Goal: Task Accomplishment & Management: Use online tool/utility

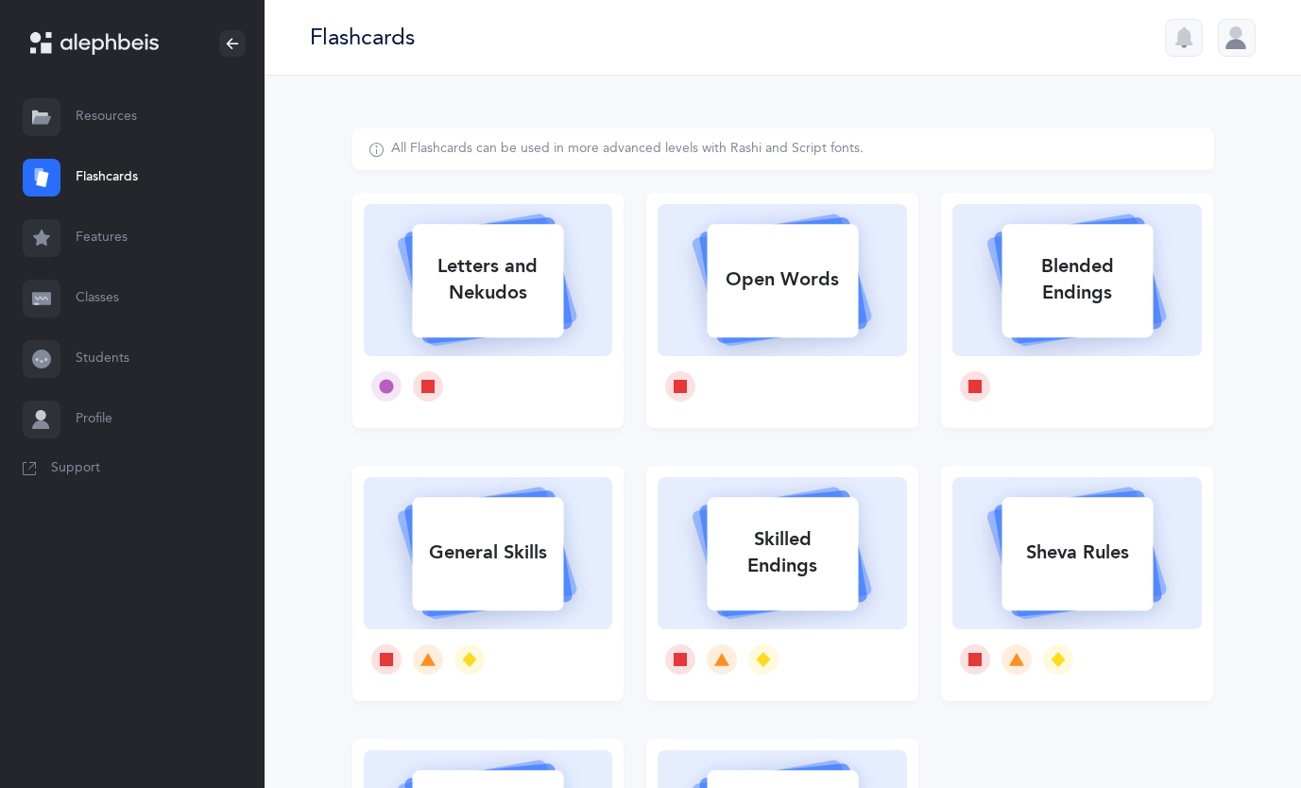
click at [108, 240] on link "Features" at bounding box center [132, 238] width 265 height 60
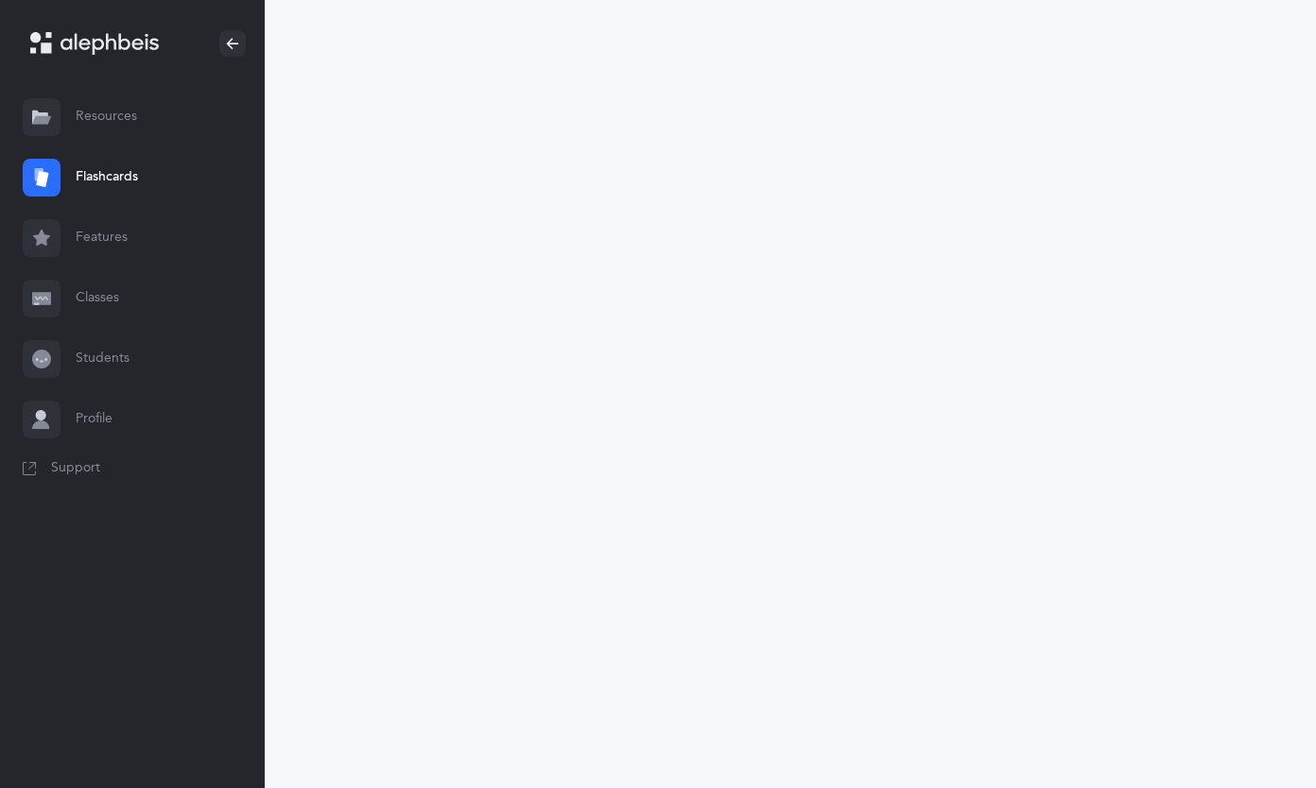
click at [95, 321] on link "Classes" at bounding box center [132, 298] width 265 height 60
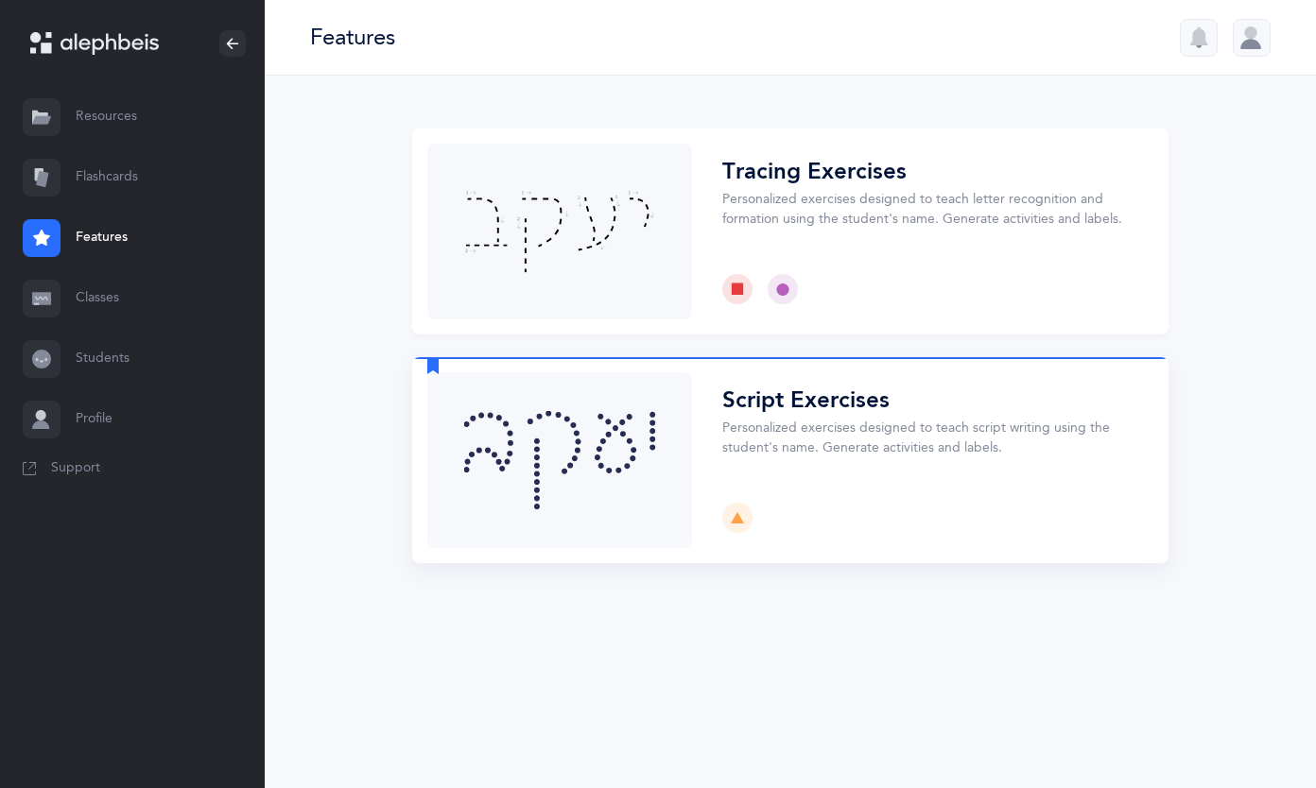
click at [582, 489] on button "Choose" at bounding box center [790, 460] width 756 height 206
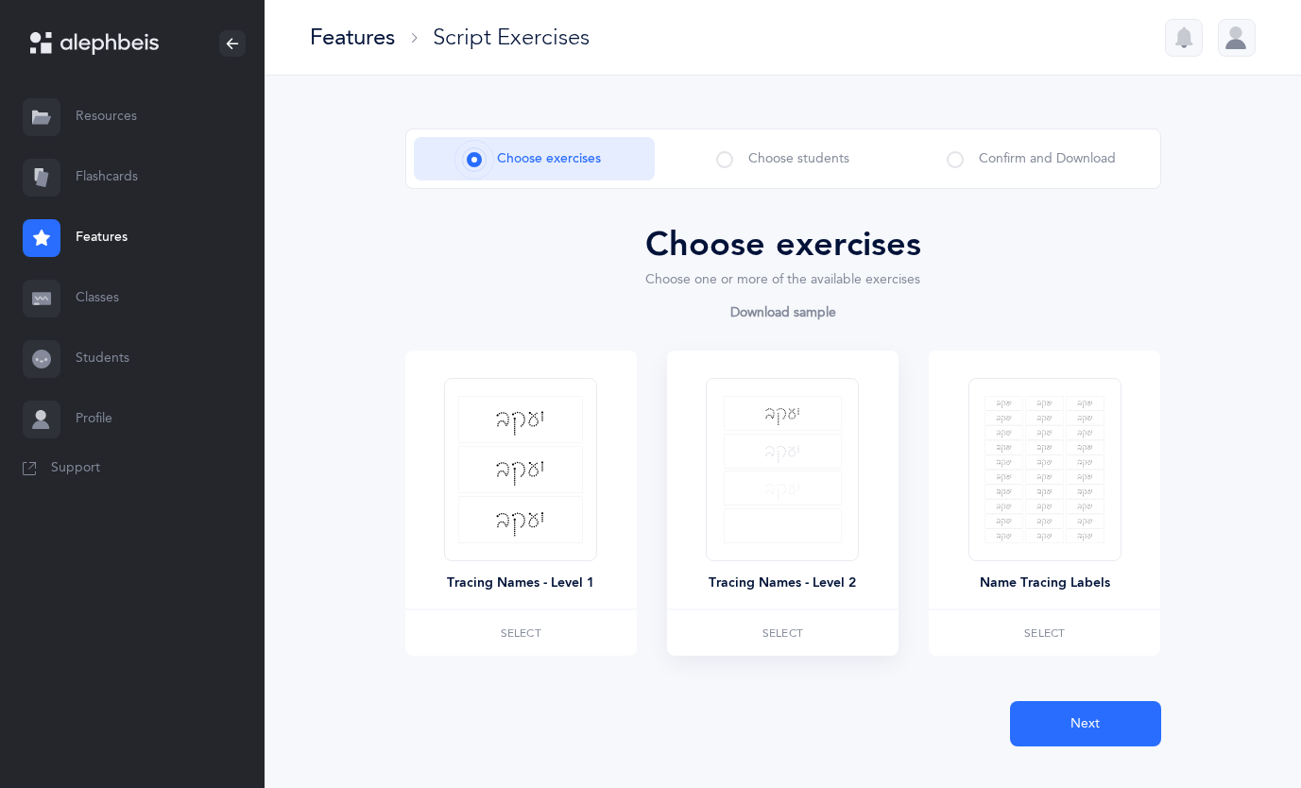
scroll to position [34, 0]
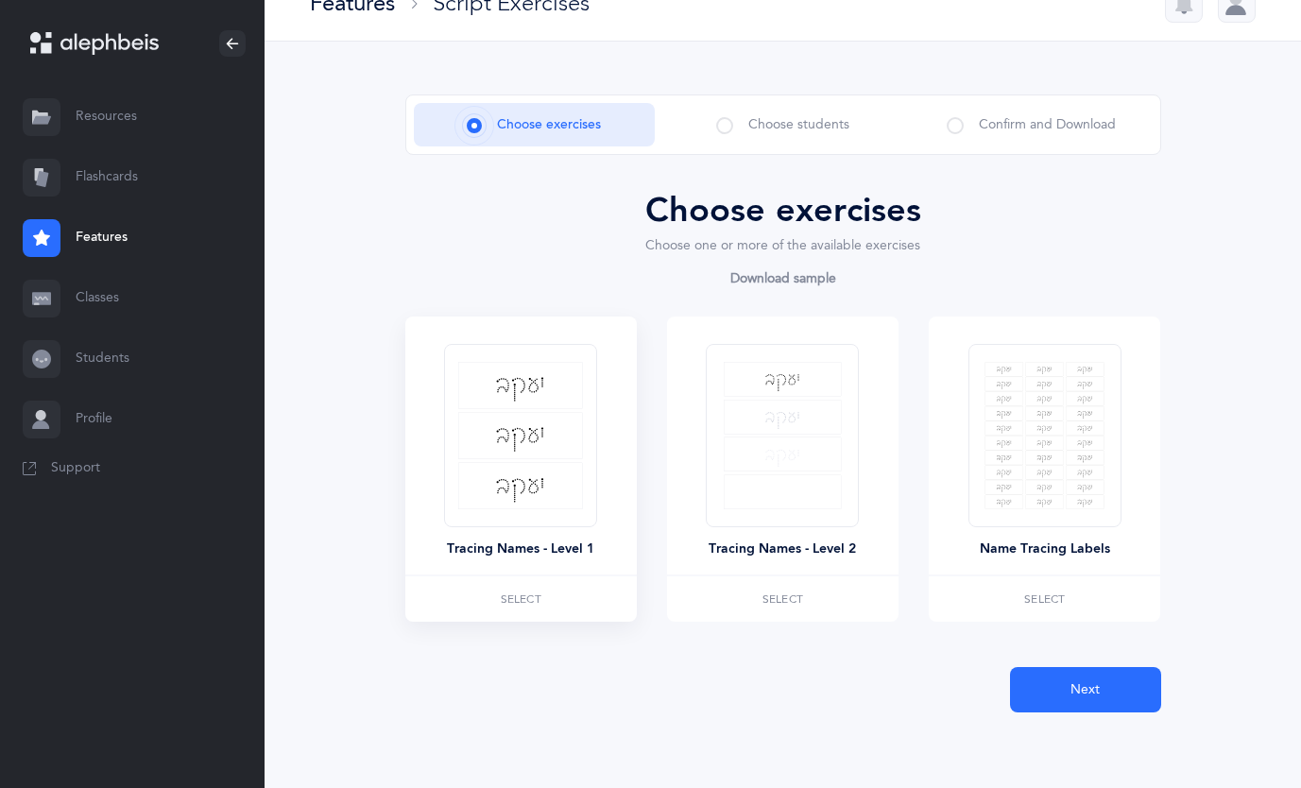
click at [516, 513] on div at bounding box center [520, 435] width 153 height 183
click at [549, 598] on label "Select" at bounding box center [521, 599] width 232 height 45
click at [1108, 683] on button "Next" at bounding box center [1085, 689] width 151 height 45
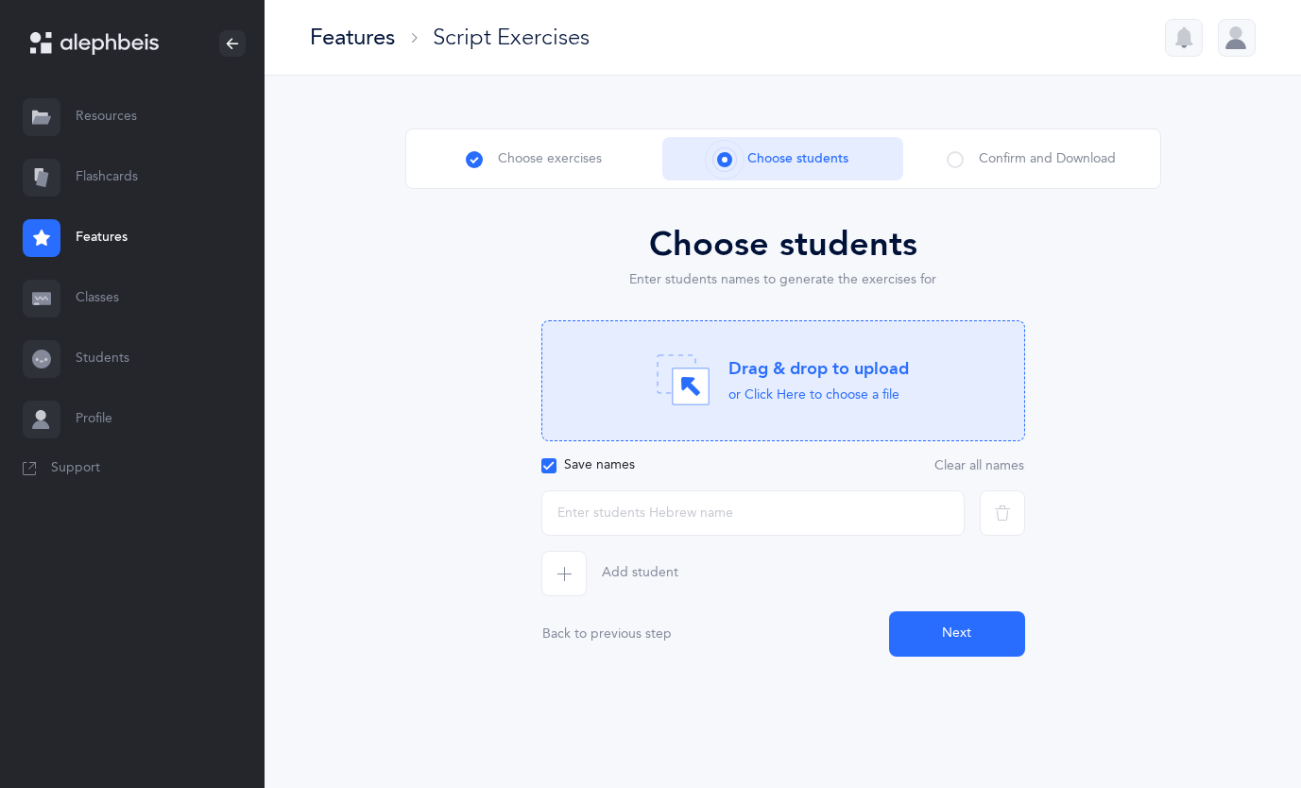
scroll to position [0, 0]
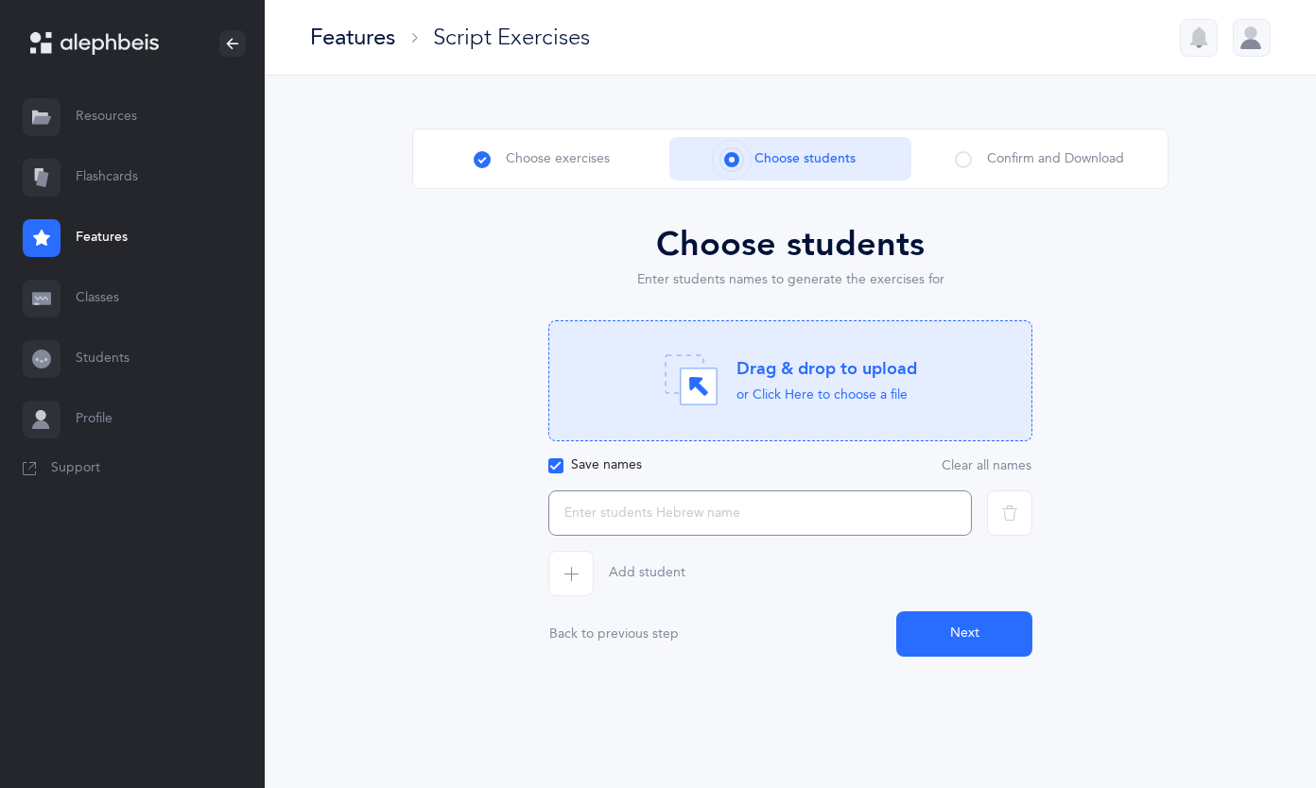
click at [646, 524] on input "text" at bounding box center [759, 513] width 423 height 45
type input "שמואל"
click at [931, 633] on button "Next" at bounding box center [964, 633] width 136 height 45
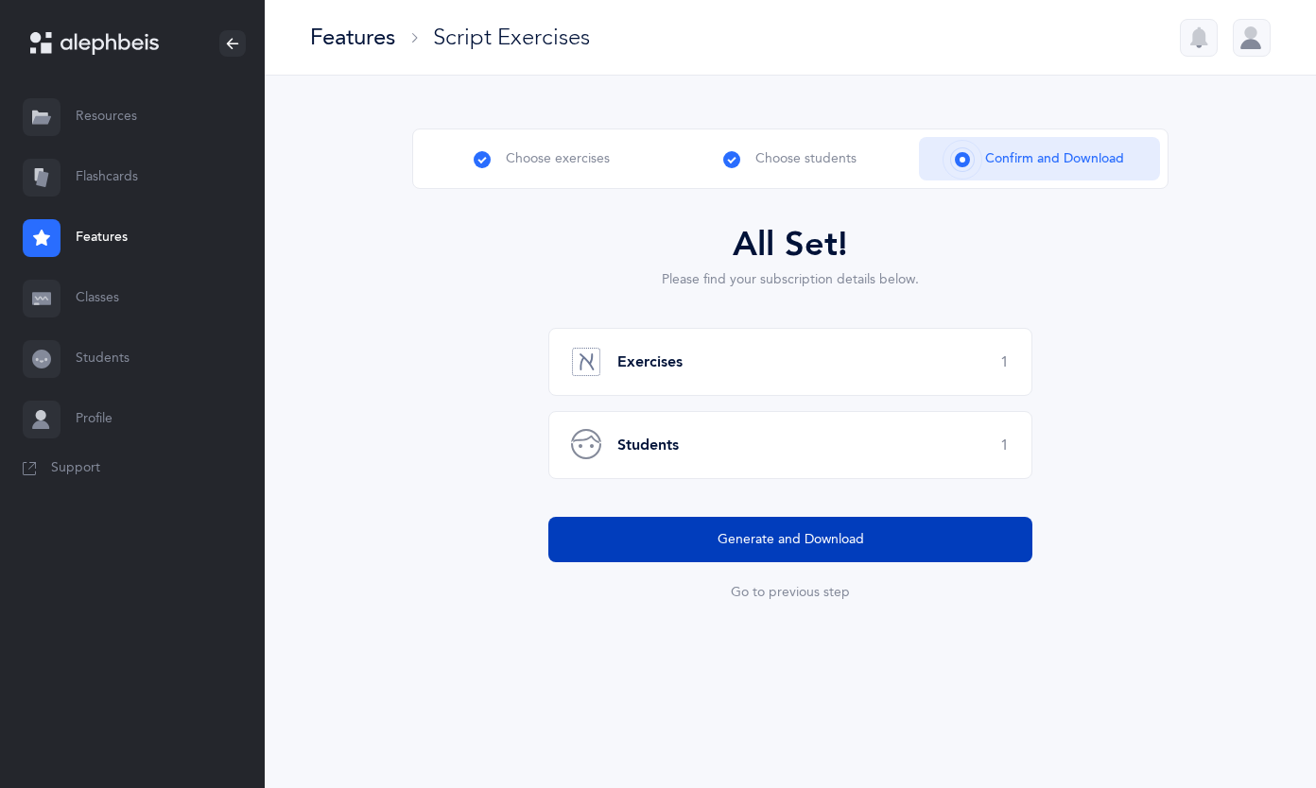
click at [817, 538] on span "Generate and Download" at bounding box center [790, 540] width 146 height 20
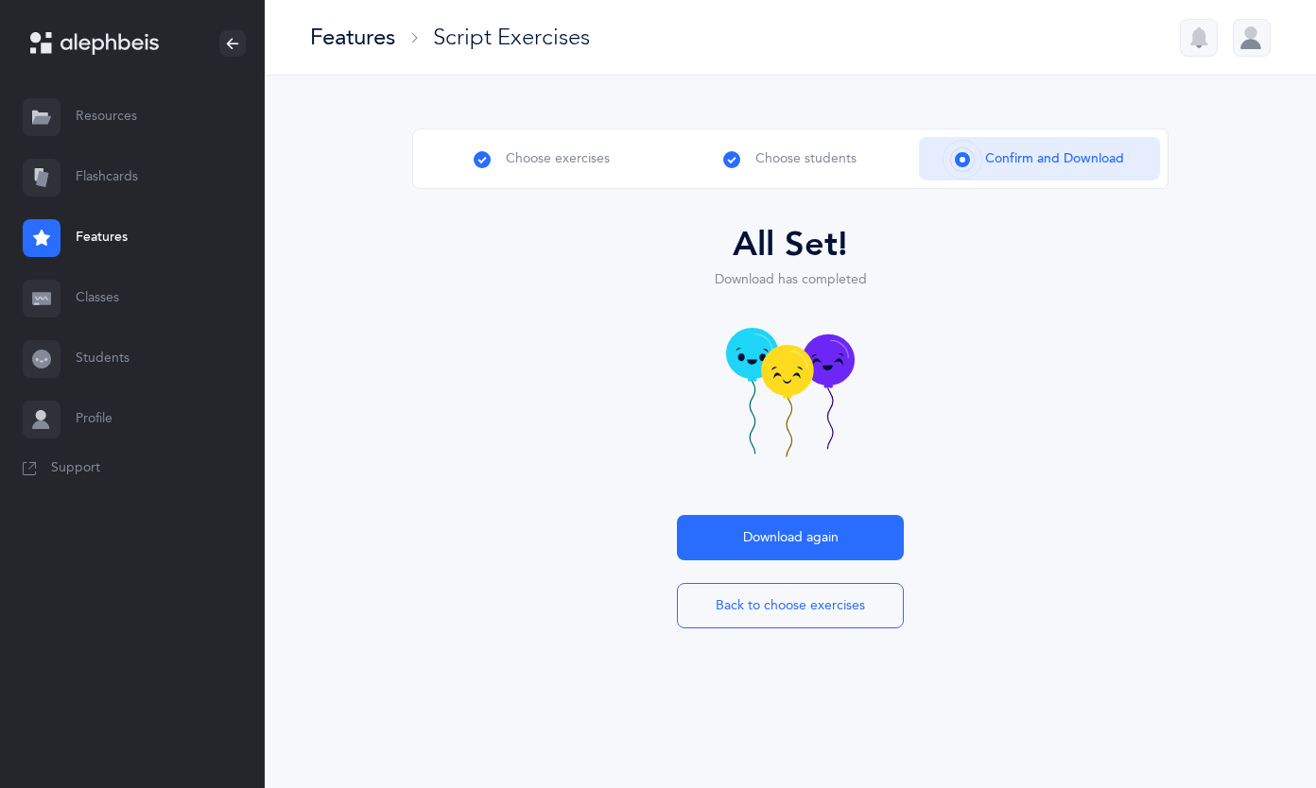
click at [100, 231] on link "Features" at bounding box center [132, 238] width 265 height 60
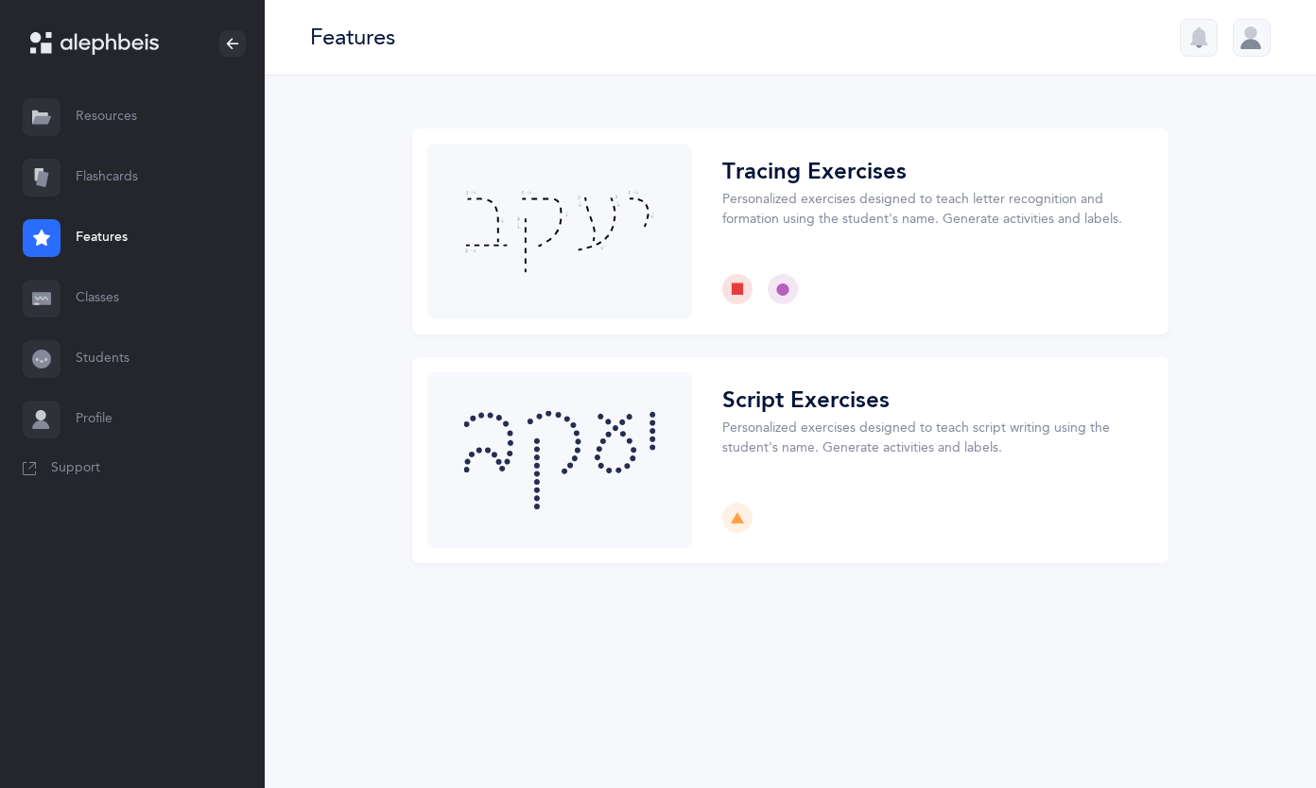
click at [107, 240] on link "Features" at bounding box center [132, 238] width 265 height 60
click at [535, 417] on button "Choose" at bounding box center [790, 460] width 756 height 206
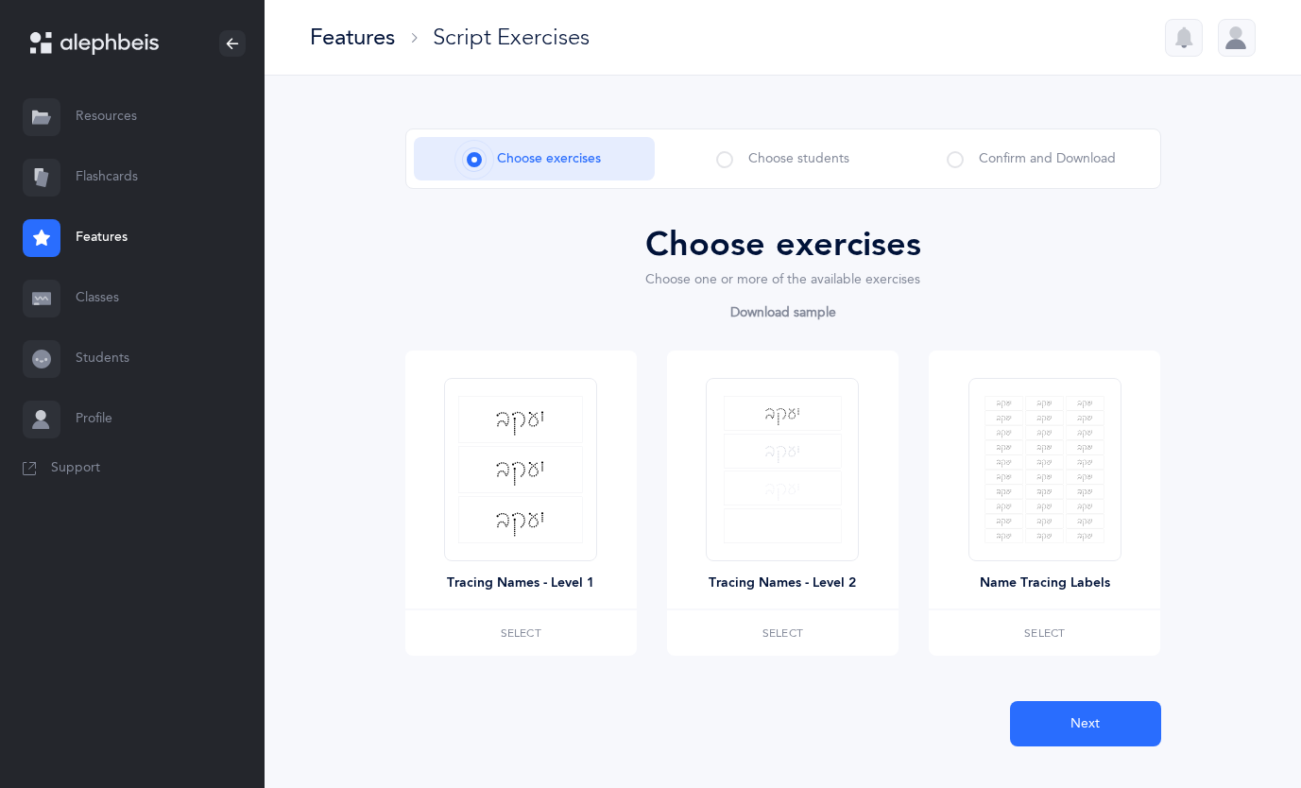
click at [101, 292] on link "Classes" at bounding box center [132, 298] width 265 height 60
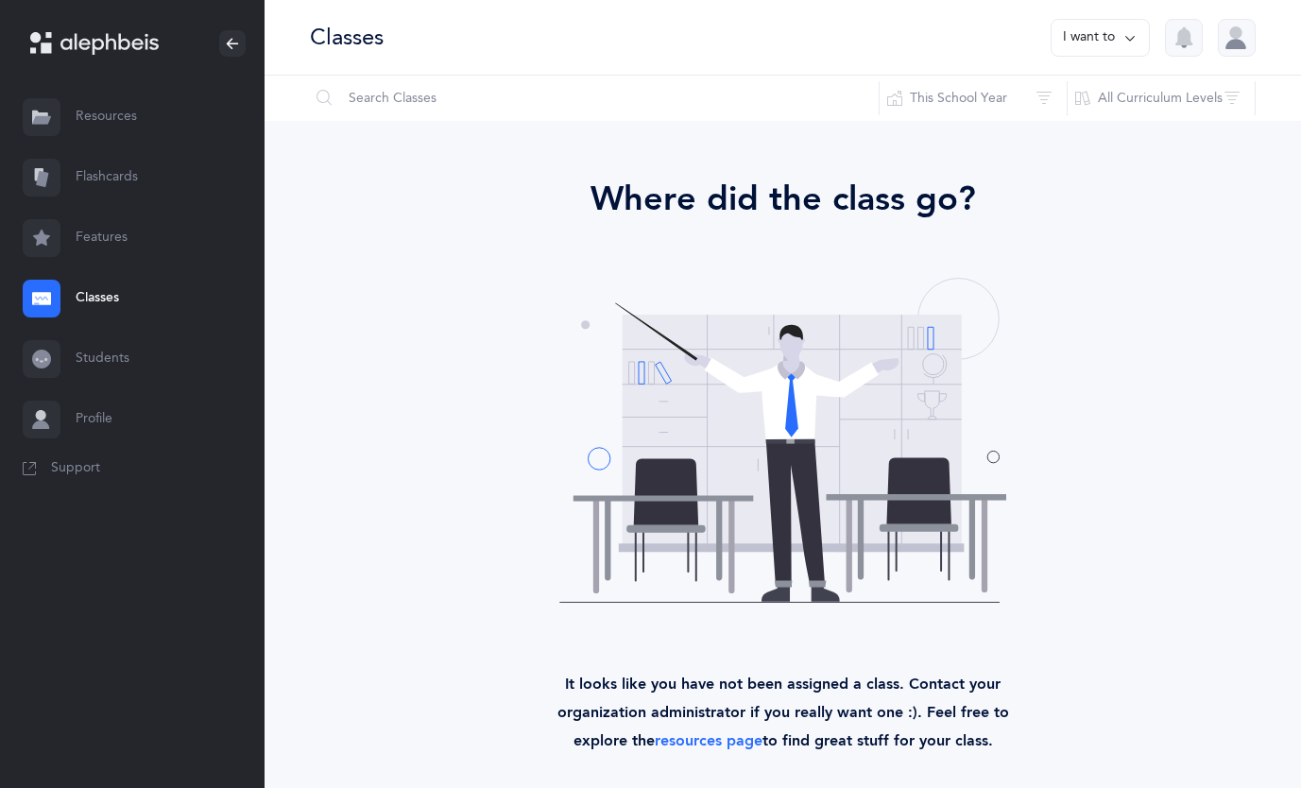
scroll to position [43, 0]
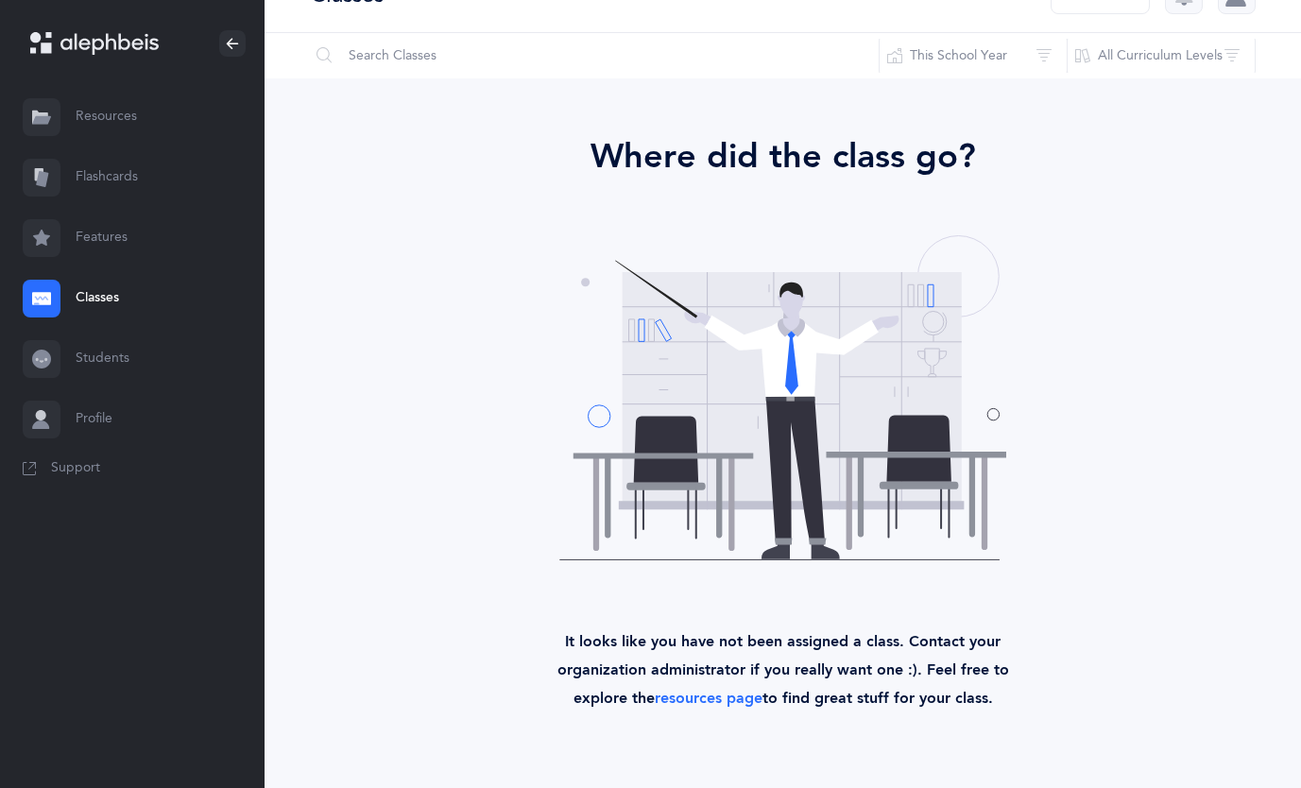
click at [122, 346] on link "Students" at bounding box center [132, 359] width 265 height 60
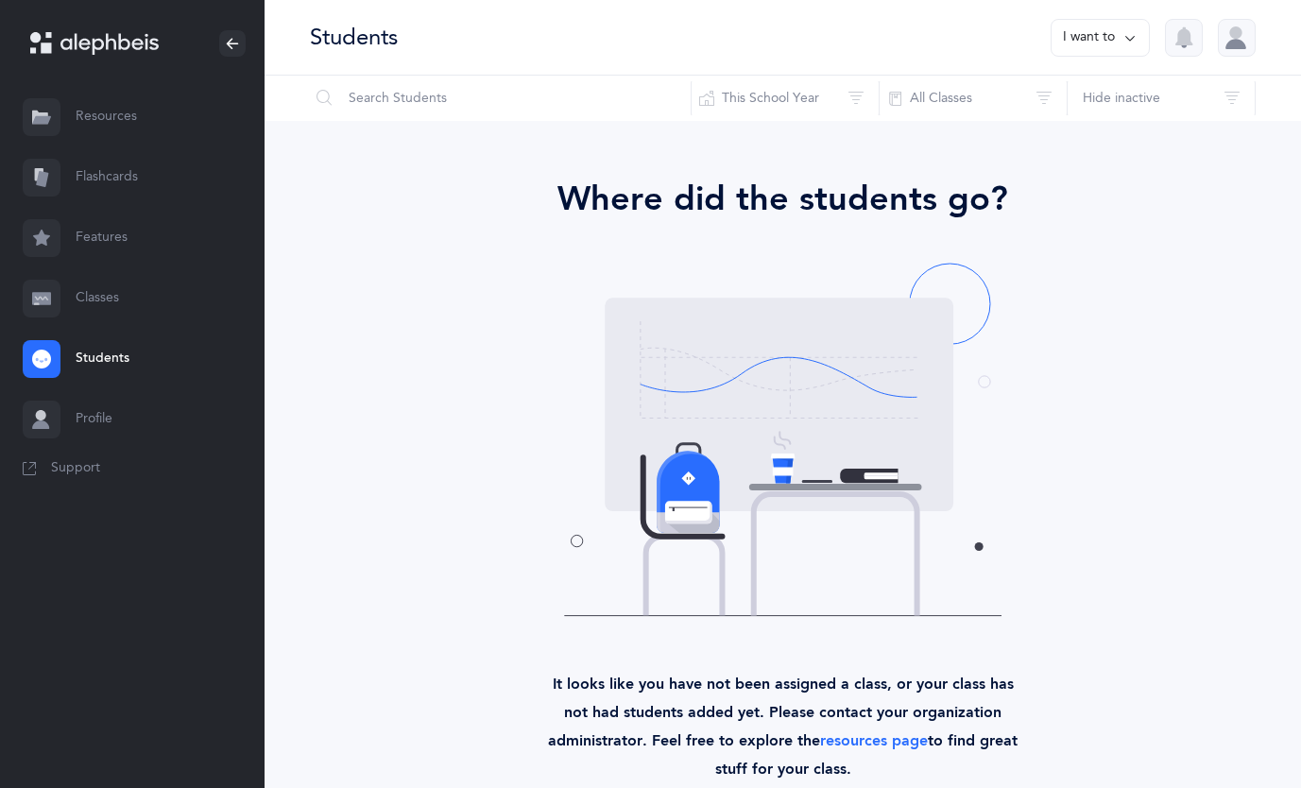
click at [116, 408] on link "Profile" at bounding box center [132, 419] width 265 height 60
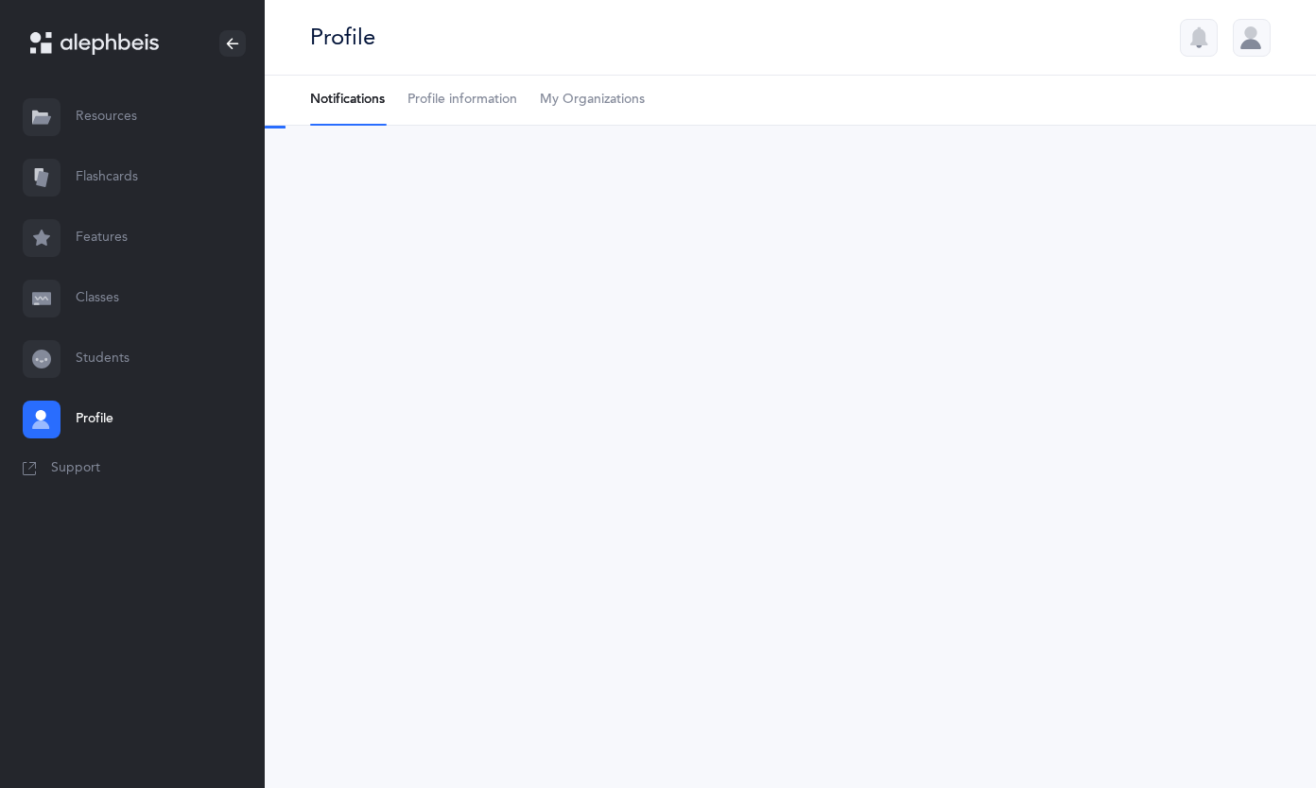
select select "3"
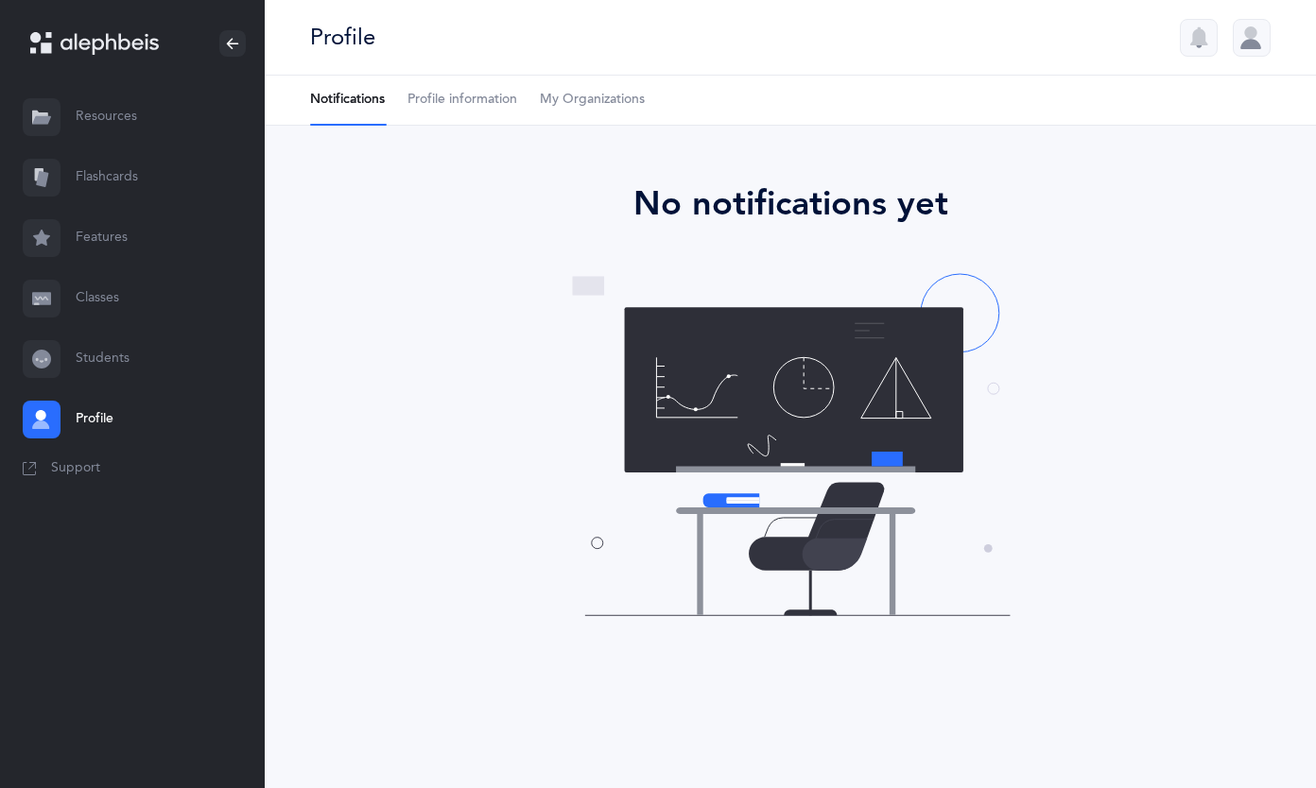
click at [453, 116] on link "Profile information" at bounding box center [462, 100] width 110 height 49
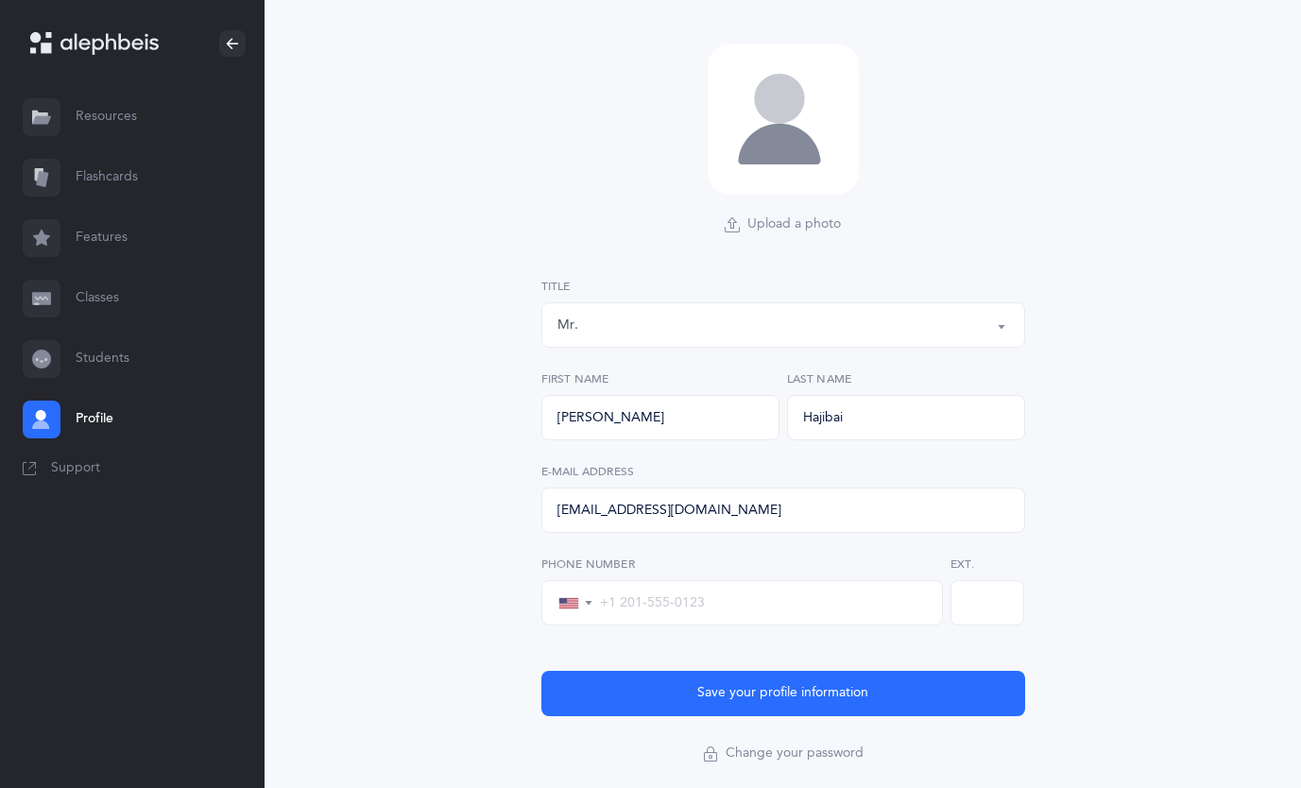
scroll to position [136, 0]
click at [616, 420] on input "[PERSON_NAME]" at bounding box center [661, 416] width 238 height 45
type input "[PERSON_NAME]"
click at [428, 504] on div "Upload a photo Remove Rabbi [PERSON_NAME] Mr. Mrs. Miss Mr. Title [PERSON_NAME]…" at bounding box center [783, 417] width 1037 height 854
